Goal: Transaction & Acquisition: Purchase product/service

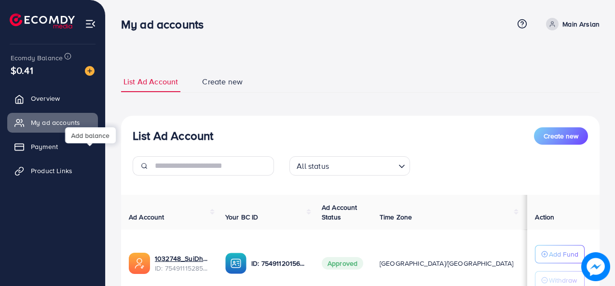
scroll to position [80, 0]
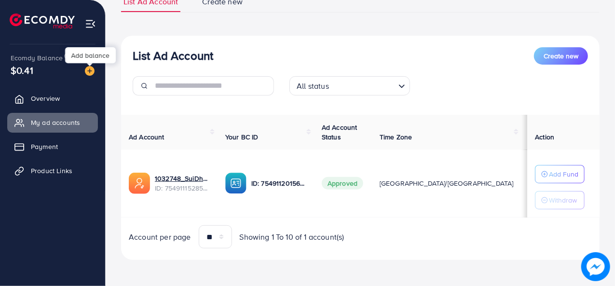
click at [87, 74] on img at bounding box center [90, 71] width 10 height 10
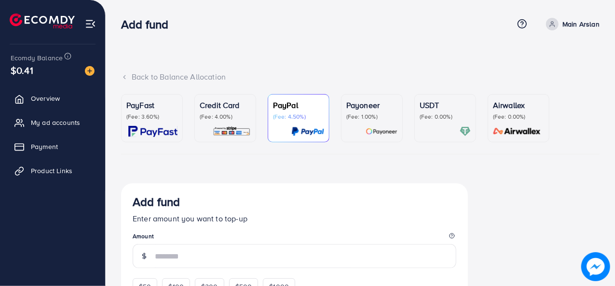
click at [150, 104] on p "PayFast" at bounding box center [151, 105] width 51 height 12
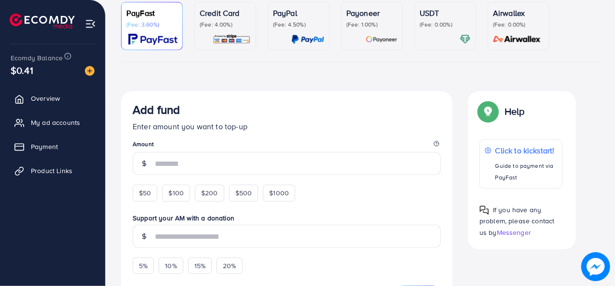
scroll to position [96, 0]
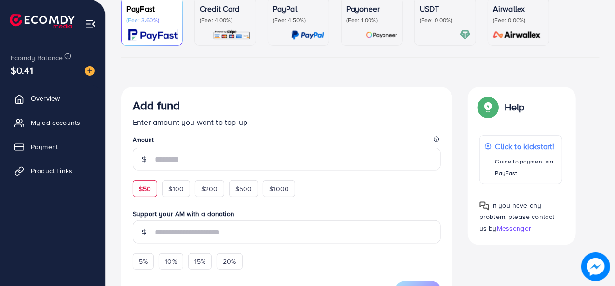
click at [143, 192] on span "$50" at bounding box center [145, 189] width 12 height 10
type input "**"
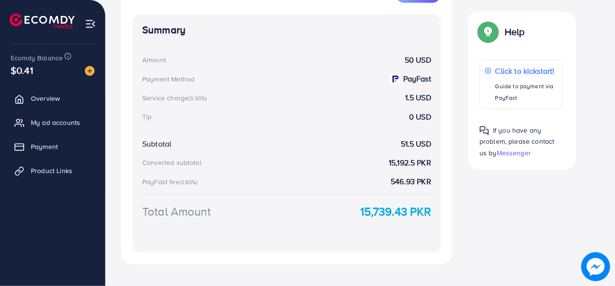
scroll to position [418, 0]
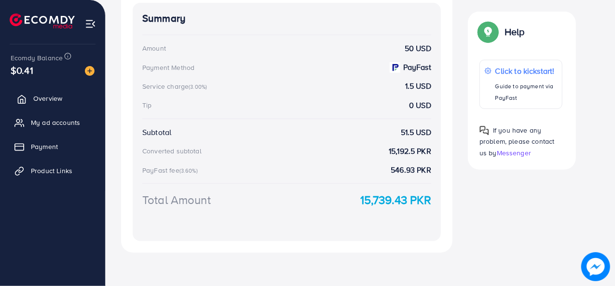
click at [62, 94] on span "Overview" at bounding box center [47, 99] width 29 height 10
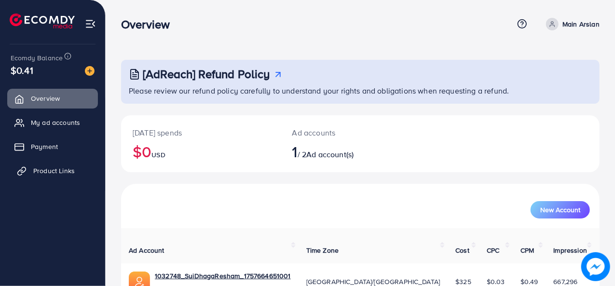
click at [58, 165] on link "Product Links" at bounding box center [52, 170] width 91 height 19
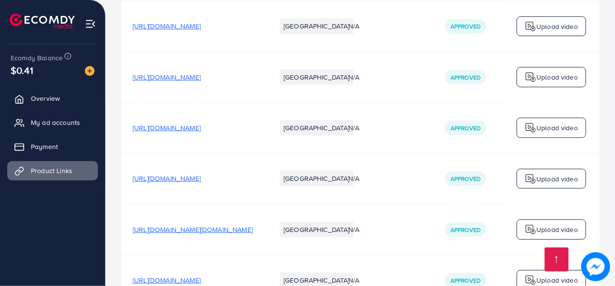
scroll to position [347, 0]
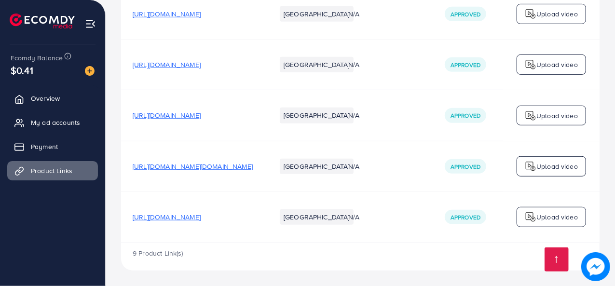
click at [186, 218] on span "[URL][DOMAIN_NAME]" at bounding box center [167, 217] width 68 height 10
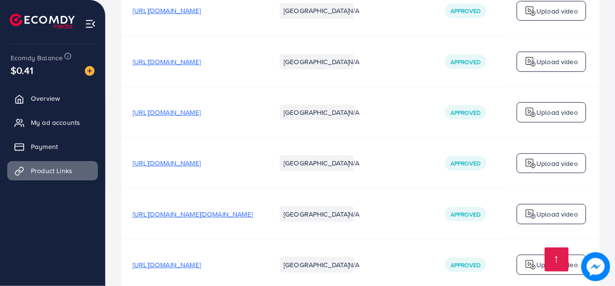
click at [201, 110] on span "[URL][DOMAIN_NAME]" at bounding box center [167, 112] width 68 height 10
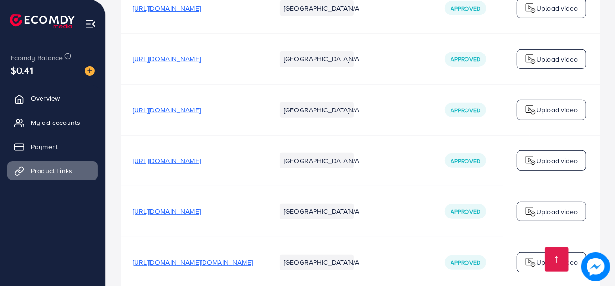
click at [201, 110] on span "[URL][DOMAIN_NAME]" at bounding box center [167, 110] width 68 height 10
